Goal: Transaction & Acquisition: Purchase product/service

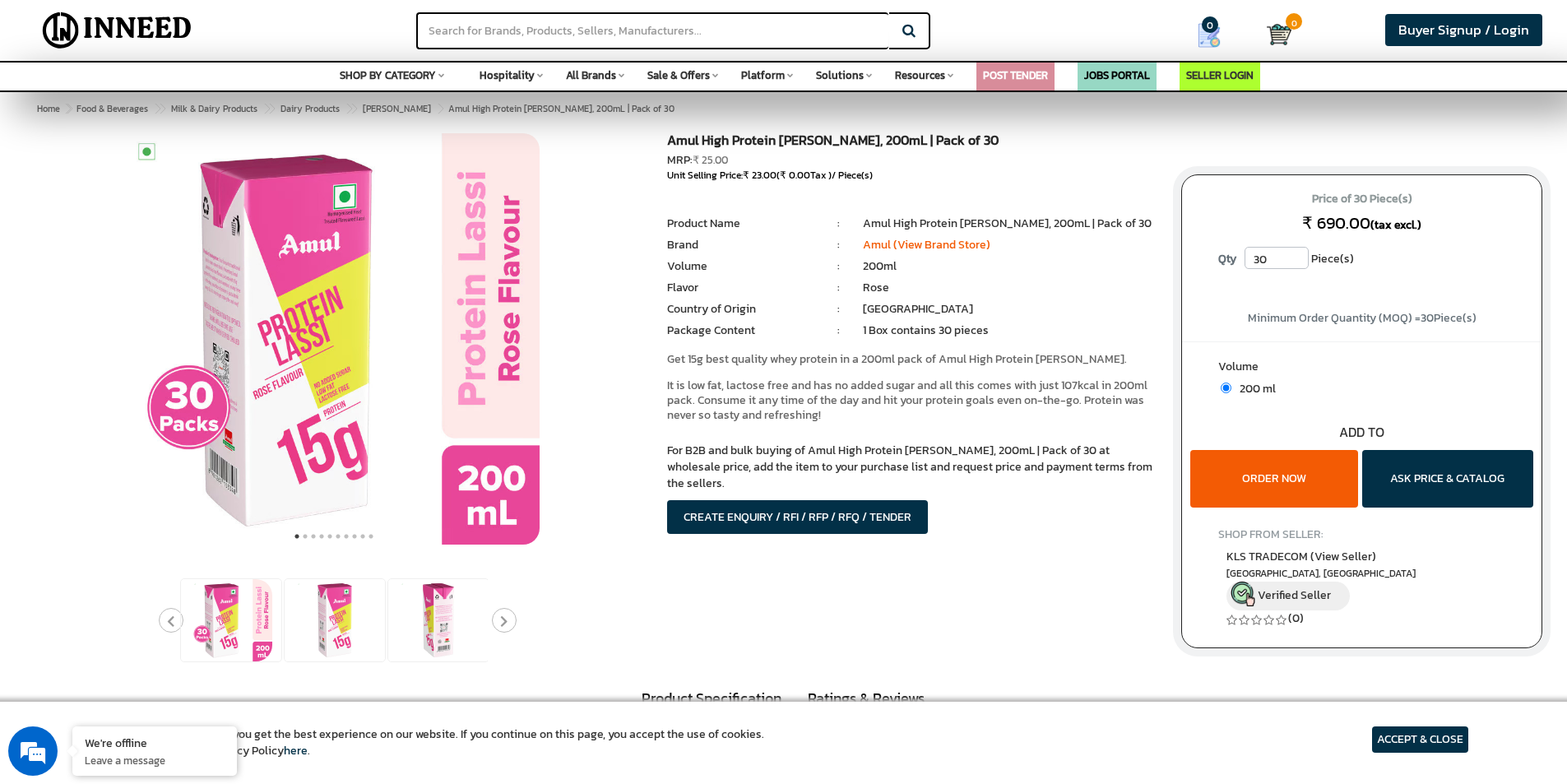
drag, startPoint x: 1441, startPoint y: 222, endPoint x: 1279, endPoint y: 220, distance: 162.0
click at [1279, 220] on p "Price of 30 Piece(s) ₹ 690.00 (tax excl.)" at bounding box center [1361, 212] width 329 height 53
click at [1461, 211] on span "Price of 30 Piece(s)" at bounding box center [1361, 199] width 329 height 27
drag, startPoint x: 1311, startPoint y: 199, endPoint x: 1487, endPoint y: 276, distance: 192.1
click at [1414, 192] on span "Price of 30 Piece(s)" at bounding box center [1361, 199] width 329 height 27
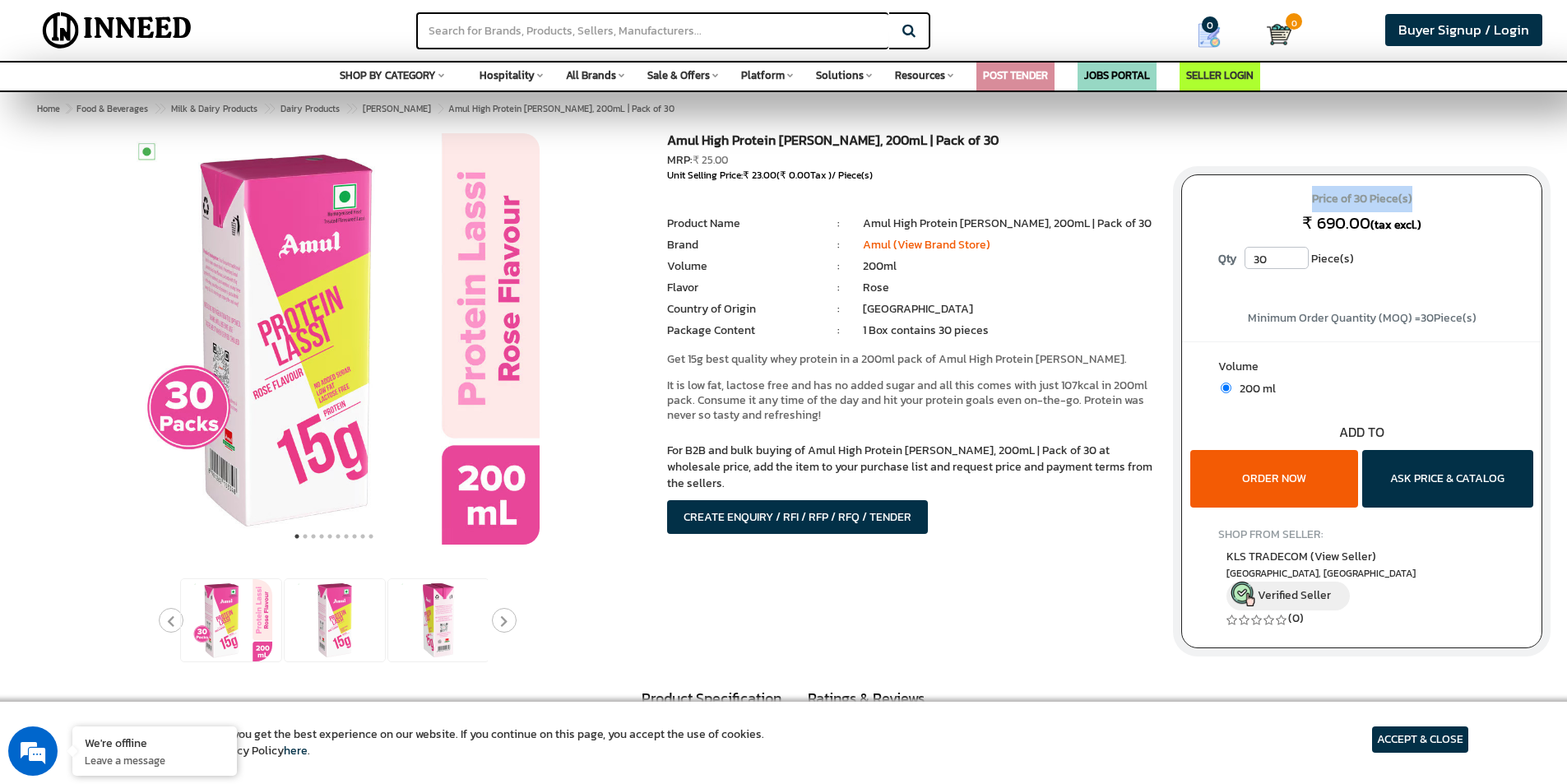
click at [306, 452] on img at bounding box center [334, 339] width 411 height 411
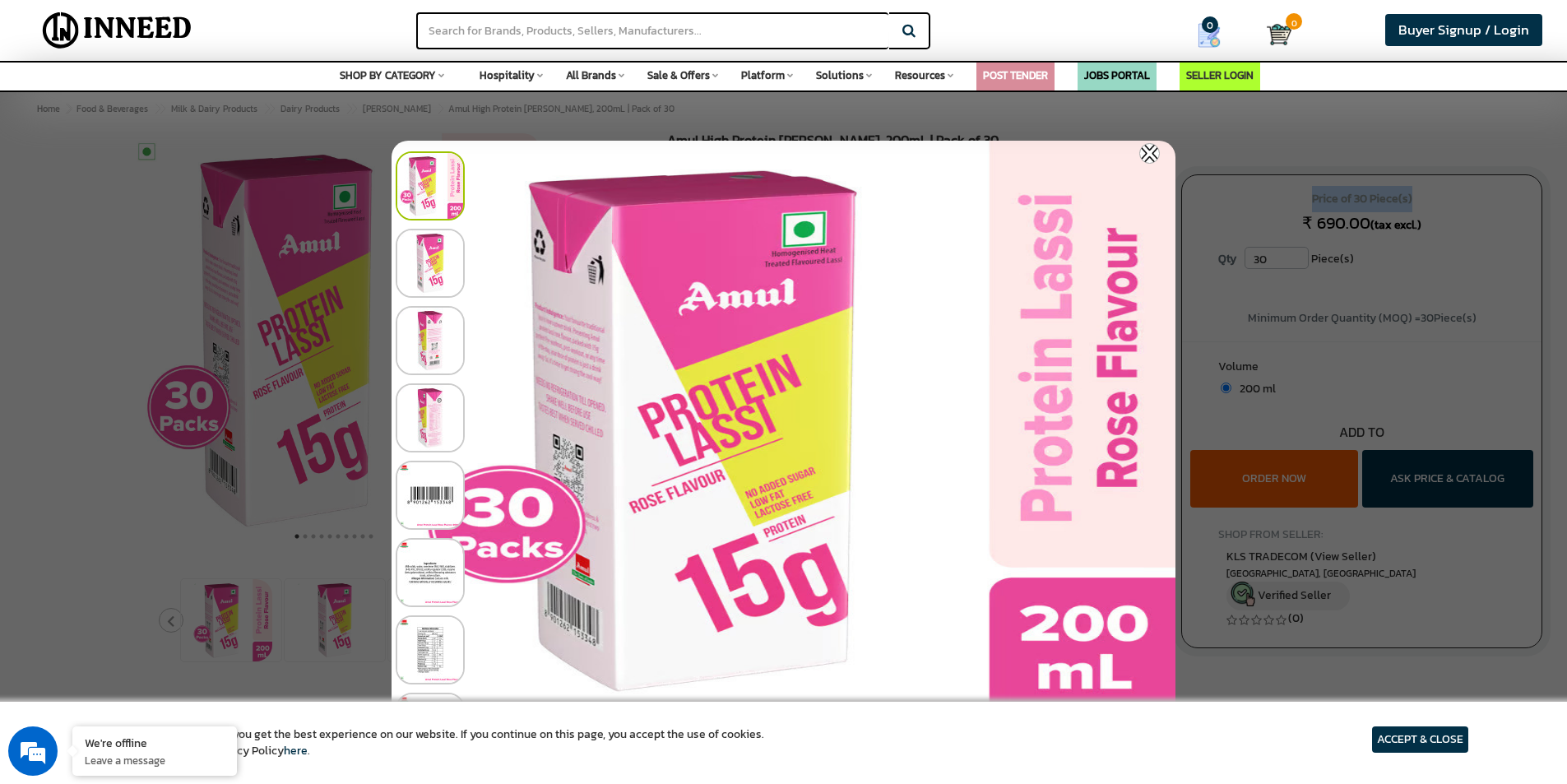
click at [1157, 150] on img at bounding box center [1149, 153] width 20 height 20
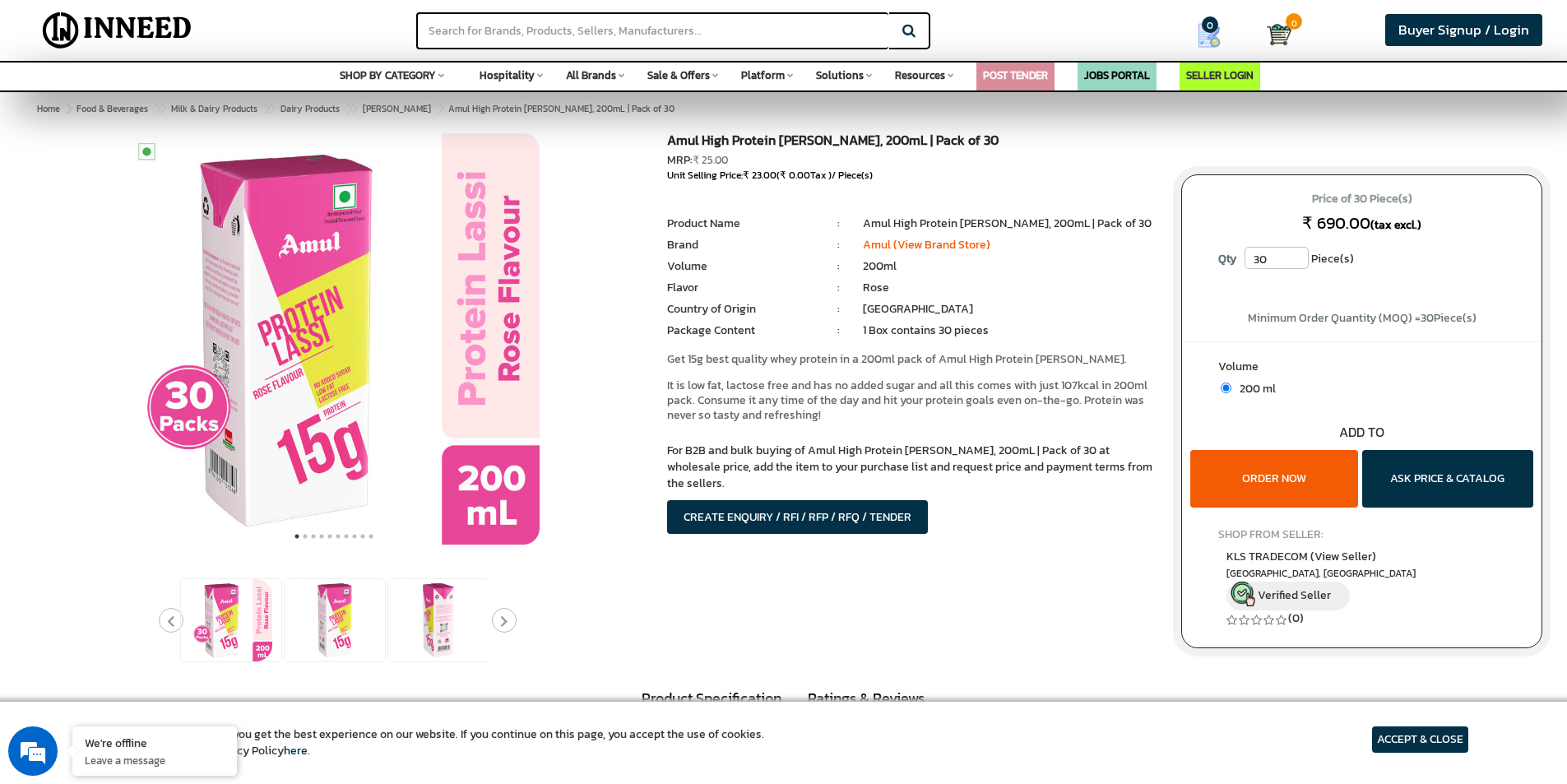
click at [1375, 255] on p "Qty 30 Piece(s)" at bounding box center [1361, 259] width 329 height 25
drag, startPoint x: 726, startPoint y: 159, endPoint x: 701, endPoint y: 161, distance: 25.1
click at [701, 161] on span "₹ 25.00" at bounding box center [710, 160] width 36 height 16
